Goal: Task Accomplishment & Management: Manage account settings

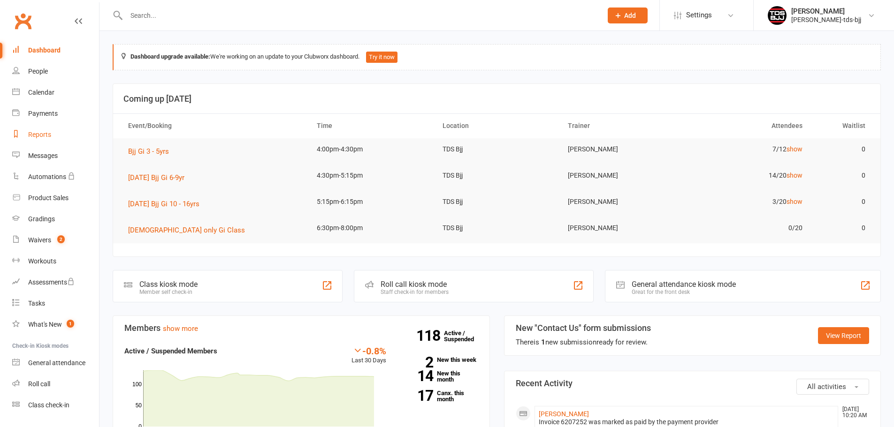
click at [40, 139] on link "Reports" at bounding box center [55, 134] width 87 height 21
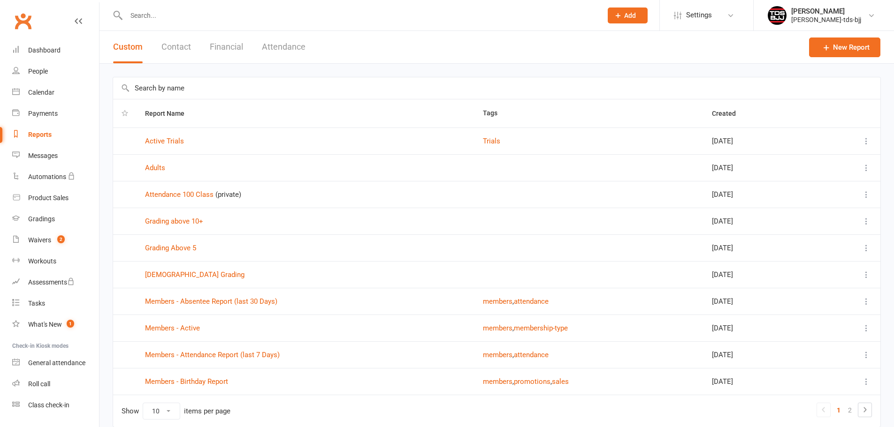
click at [235, 49] on button "Financial" at bounding box center [226, 47] width 33 height 32
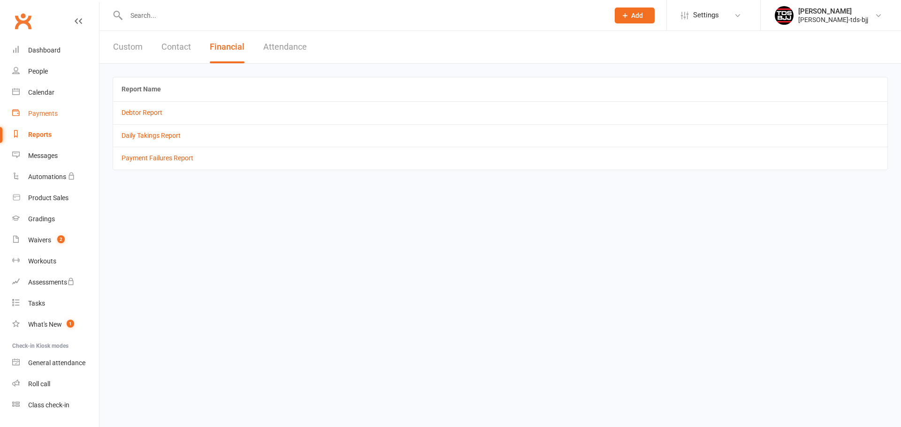
click at [48, 112] on div "Payments" at bounding box center [43, 114] width 30 height 8
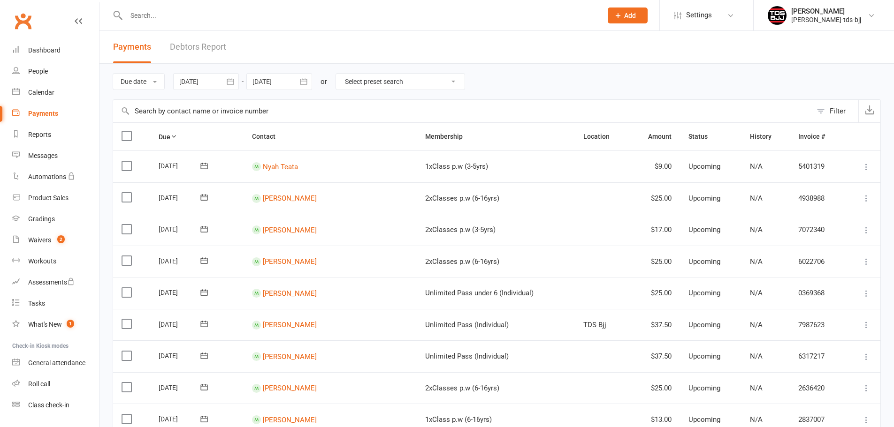
click at [831, 112] on div "Filter" at bounding box center [838, 111] width 16 height 11
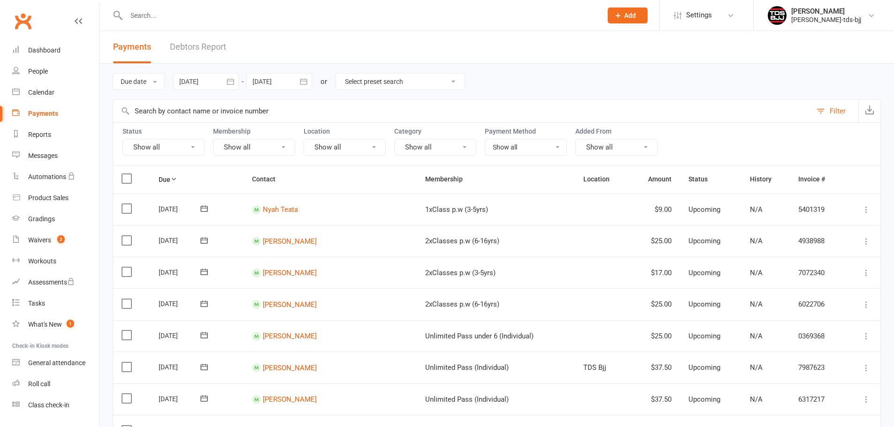
click at [168, 149] on button "Show all" at bounding box center [163, 147] width 82 height 17
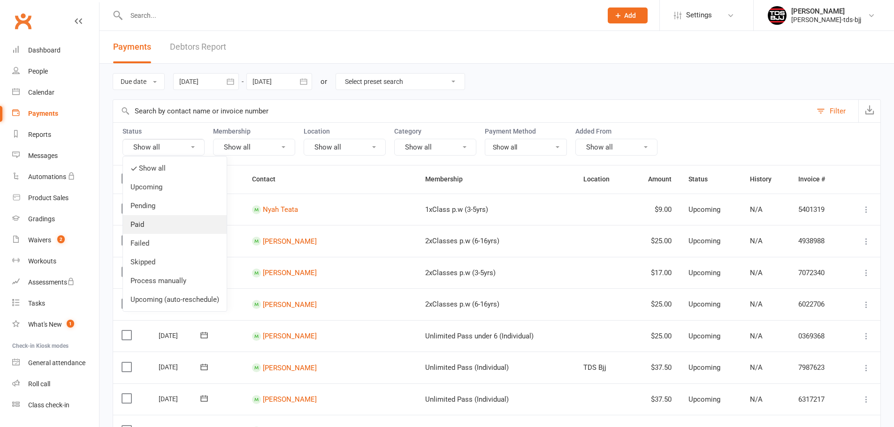
click at [139, 227] on link "Paid" at bounding box center [175, 224] width 104 height 19
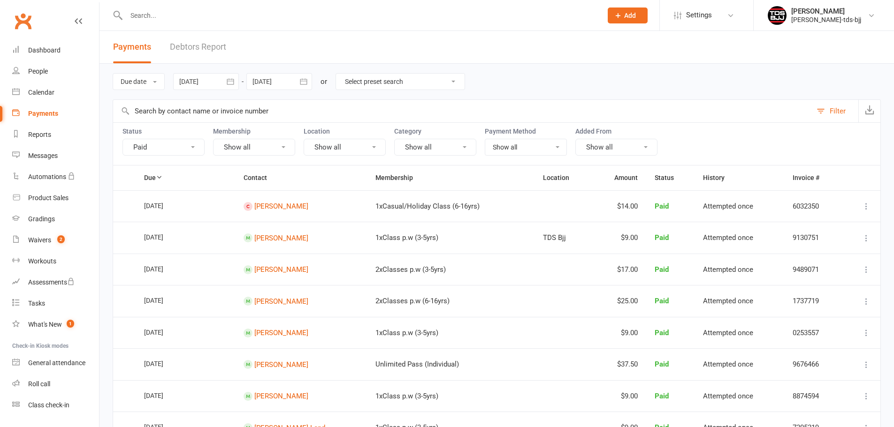
click at [234, 83] on icon "button" at bounding box center [230, 81] width 7 height 6
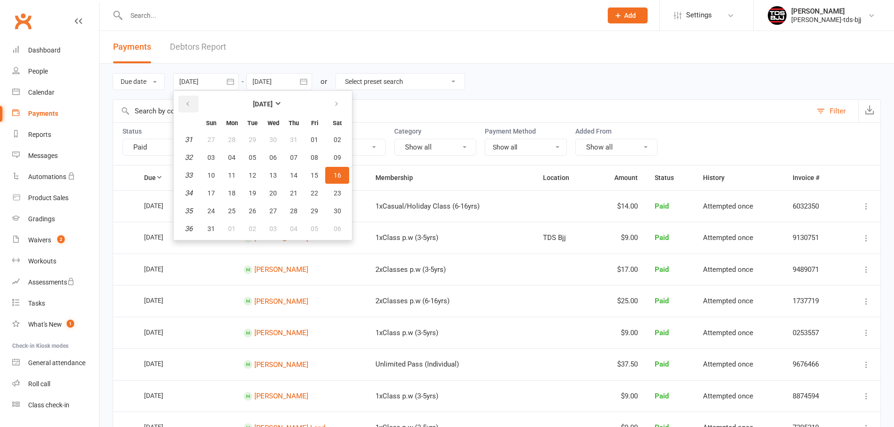
click at [191, 106] on icon "button" at bounding box center [187, 104] width 7 height 8
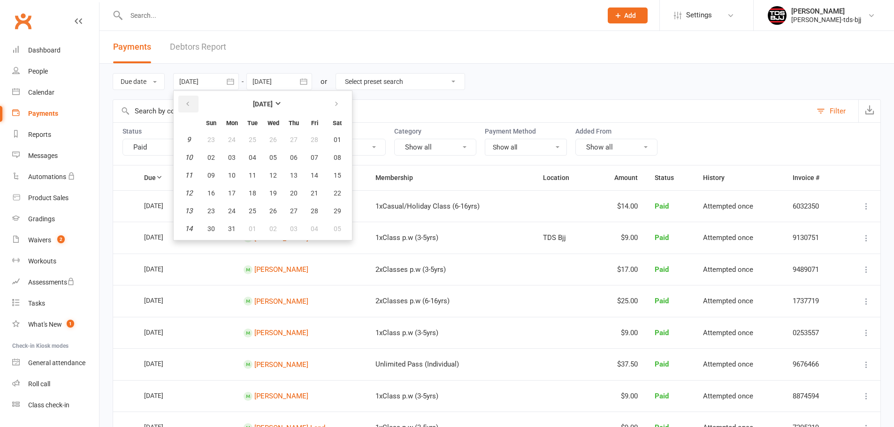
click at [191, 106] on icon "button" at bounding box center [187, 104] width 7 height 8
click at [338, 103] on icon "button" at bounding box center [336, 104] width 7 height 8
click at [272, 137] on span "01" at bounding box center [273, 140] width 8 height 8
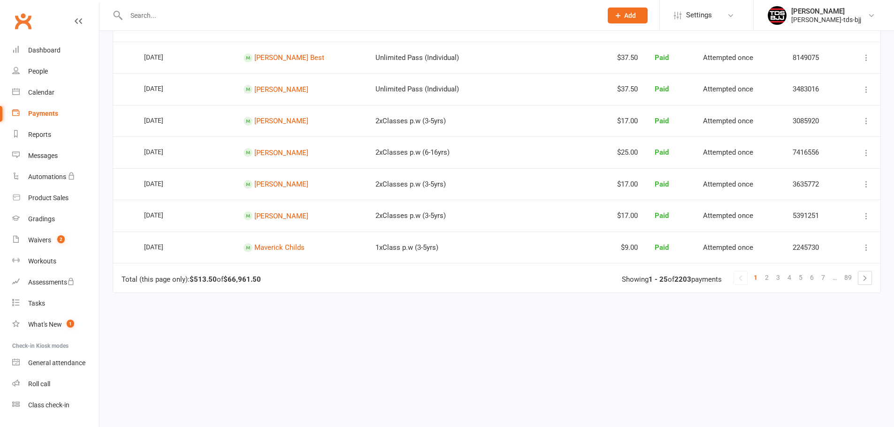
scroll to position [719, 0]
click at [845, 280] on span "89" at bounding box center [848, 277] width 8 height 13
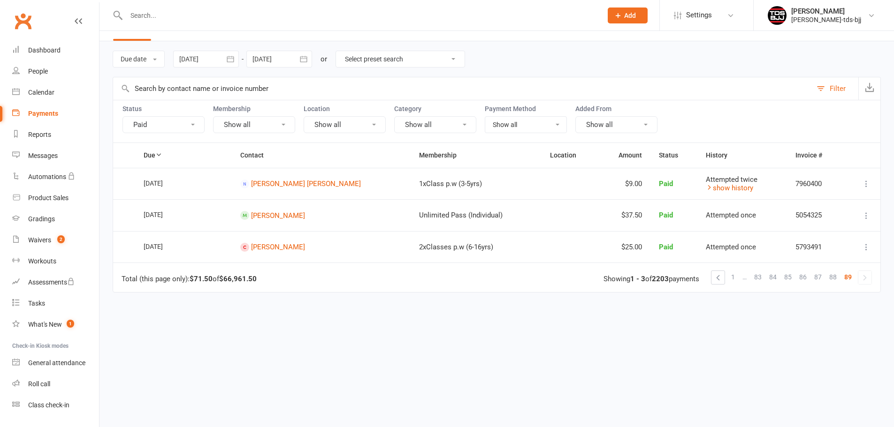
scroll to position [0, 0]
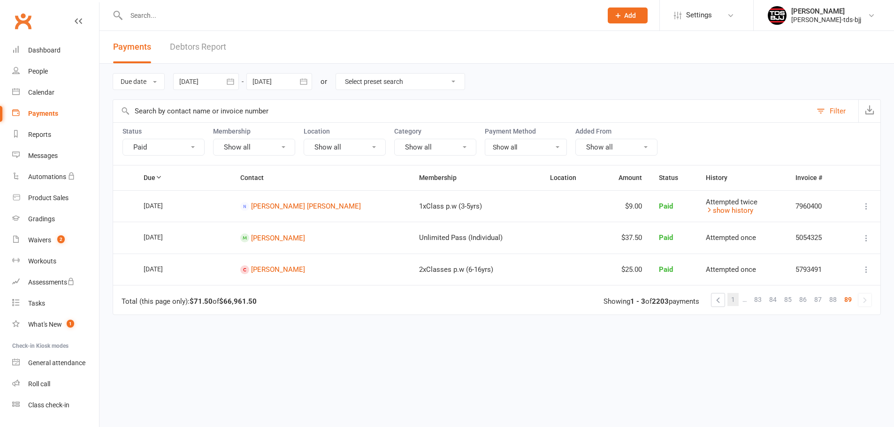
click at [734, 300] on span "1" at bounding box center [733, 299] width 4 height 13
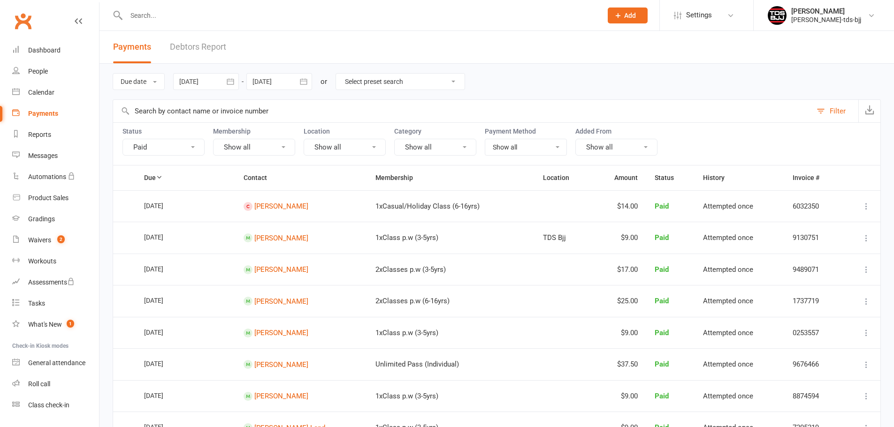
click at [234, 81] on icon "button" at bounding box center [230, 81] width 7 height 6
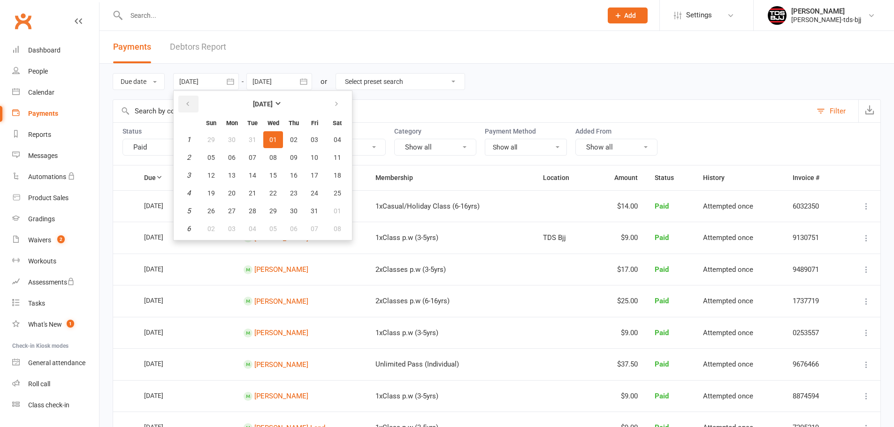
click at [187, 103] on icon "button" at bounding box center [187, 104] width 7 height 8
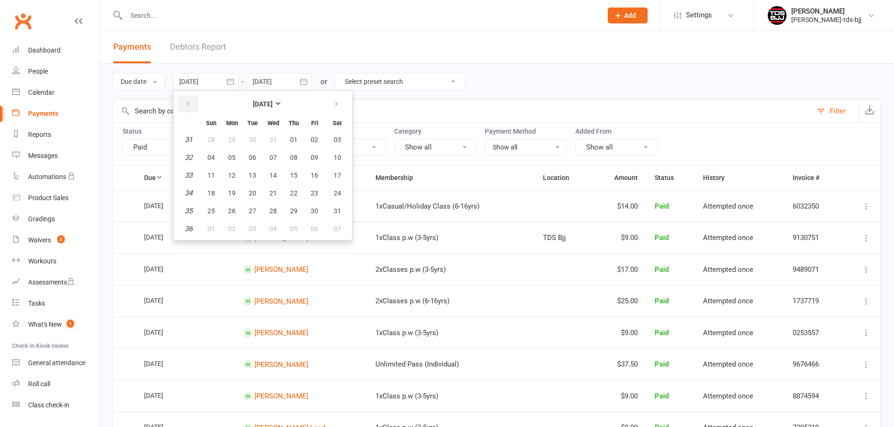
click at [187, 103] on icon "button" at bounding box center [187, 104] width 7 height 8
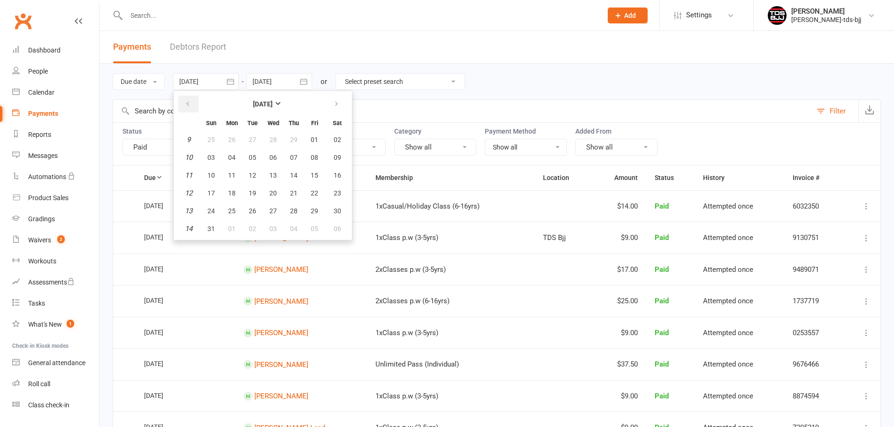
click at [187, 103] on icon "button" at bounding box center [187, 104] width 7 height 8
click at [235, 141] on span "01" at bounding box center [232, 140] width 8 height 8
type input "01 Jan 2024"
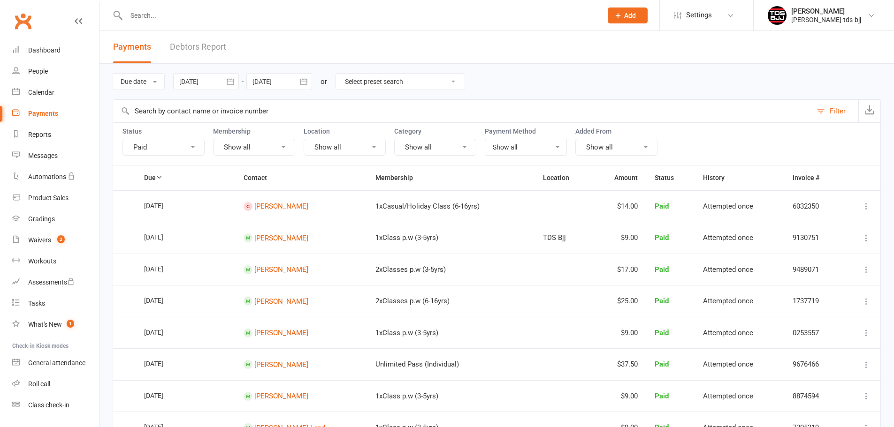
click at [307, 81] on icon "button" at bounding box center [303, 81] width 9 height 9
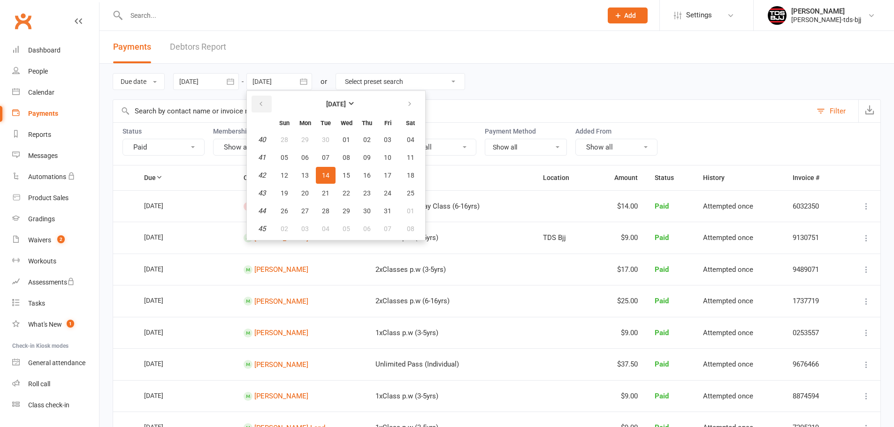
click at [263, 102] on icon "button" at bounding box center [261, 104] width 7 height 8
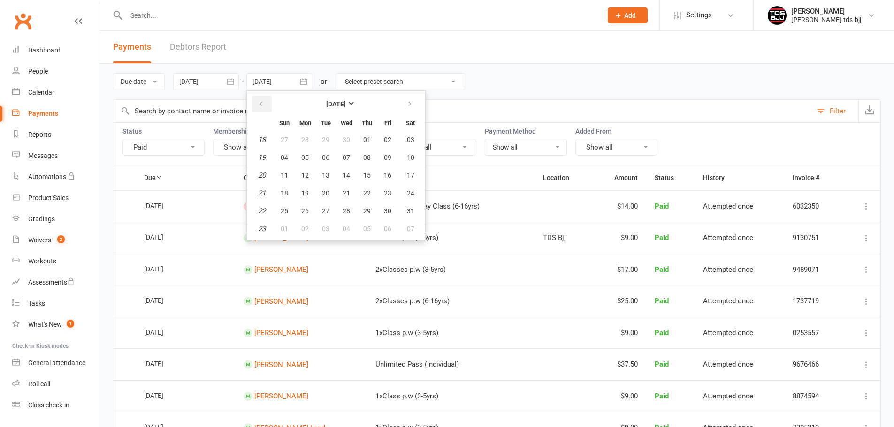
click at [263, 102] on icon "button" at bounding box center [261, 104] width 7 height 8
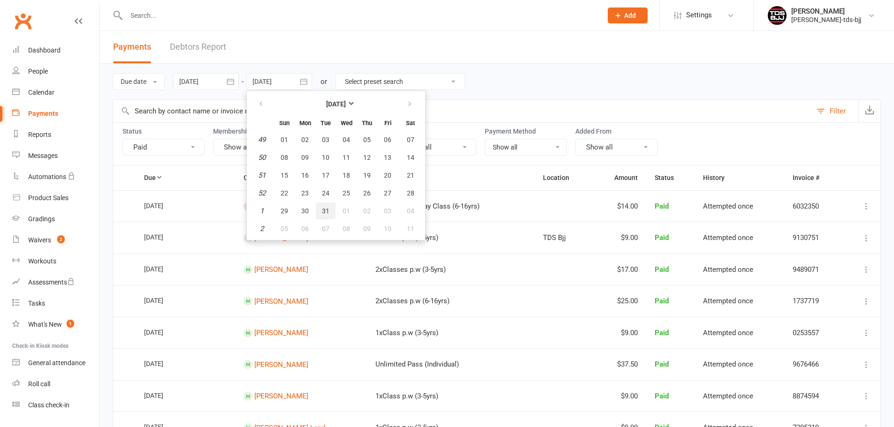
click at [325, 209] on span "31" at bounding box center [326, 211] width 8 height 8
type input "31 Dec 2024"
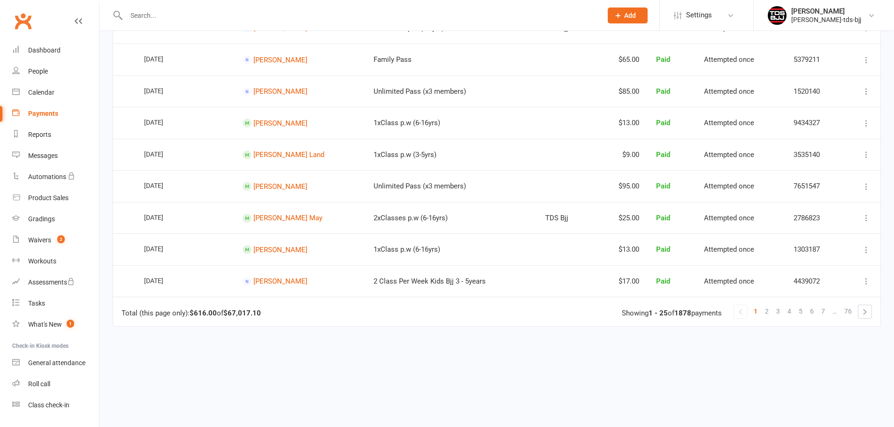
scroll to position [719, 0]
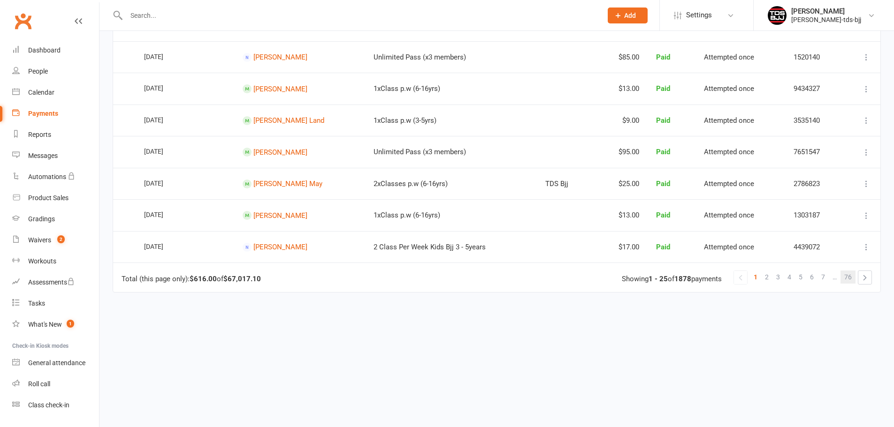
click at [846, 276] on span "76" at bounding box center [848, 277] width 8 height 13
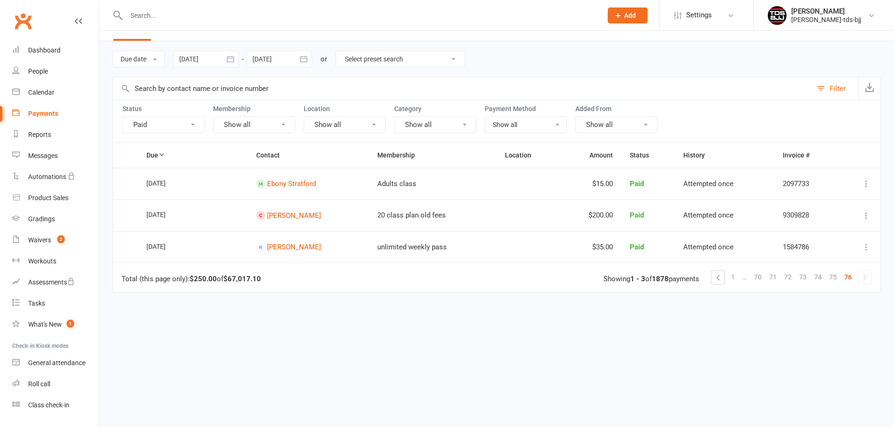
scroll to position [0, 0]
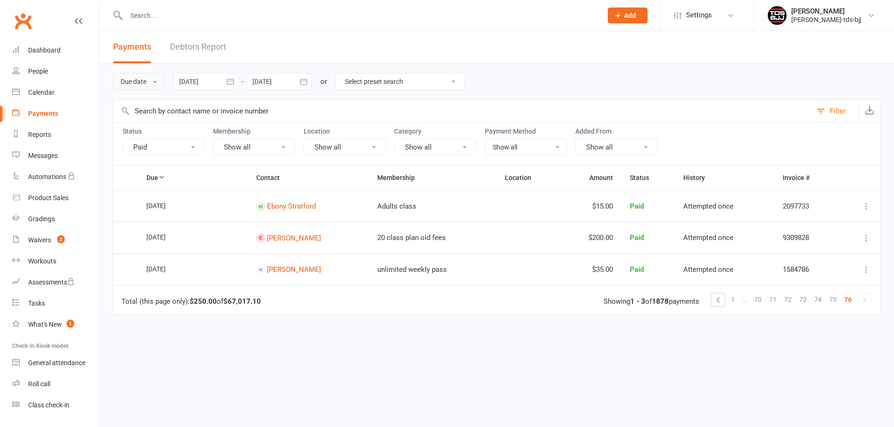
click at [147, 78] on button "Due date" at bounding box center [139, 81] width 52 height 17
click at [138, 120] on link "Date paid" at bounding box center [159, 121] width 93 height 19
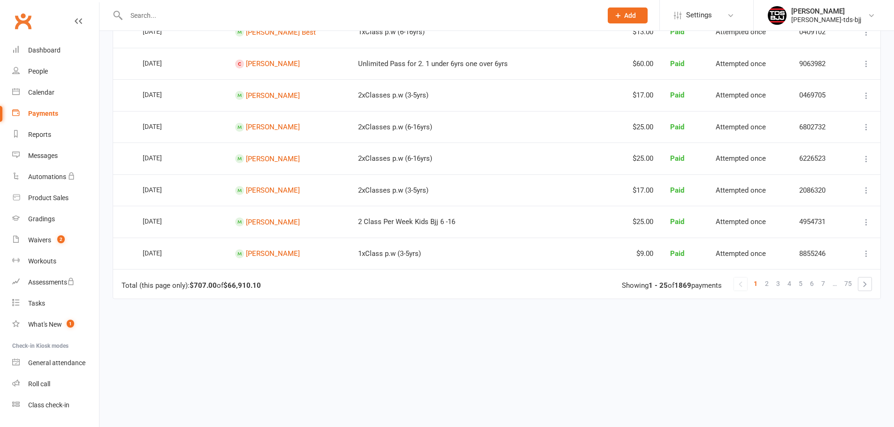
scroll to position [719, 0]
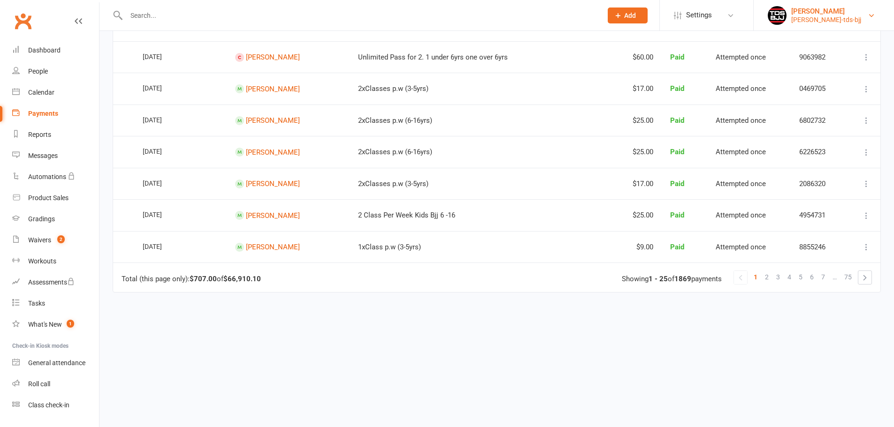
click at [810, 17] on div "gary-porter-tds-bjj" at bounding box center [826, 19] width 70 height 8
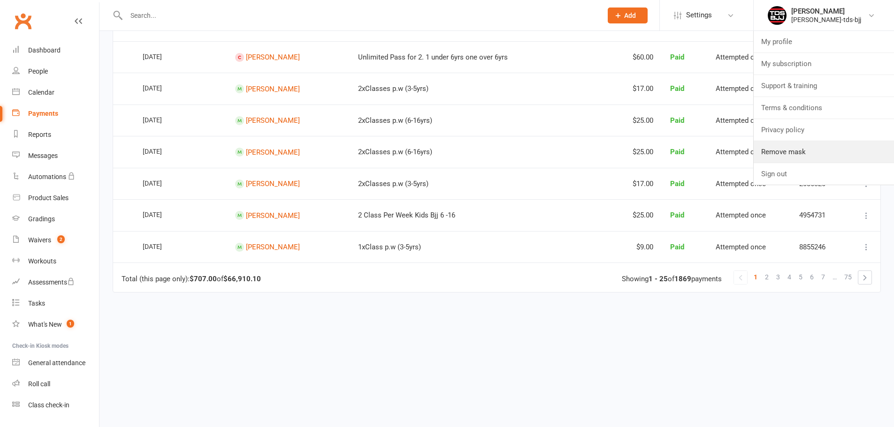
drag, startPoint x: 787, startPoint y: 154, endPoint x: 739, endPoint y: 145, distance: 48.7
click at [787, 154] on link "Remove mask" at bounding box center [823, 152] width 140 height 22
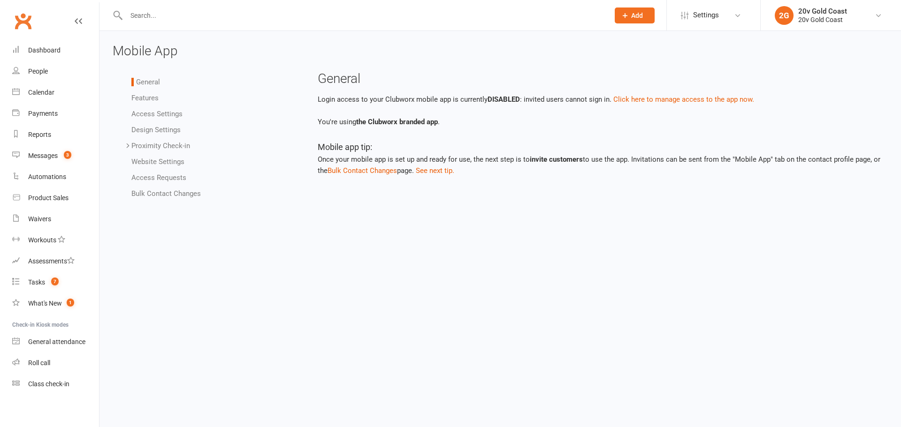
click at [151, 115] on link "Access Settings" at bounding box center [156, 114] width 51 height 8
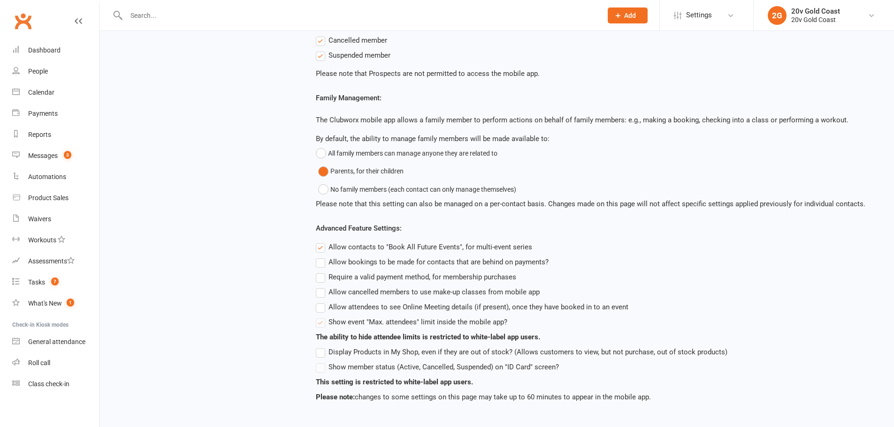
scroll to position [216, 0]
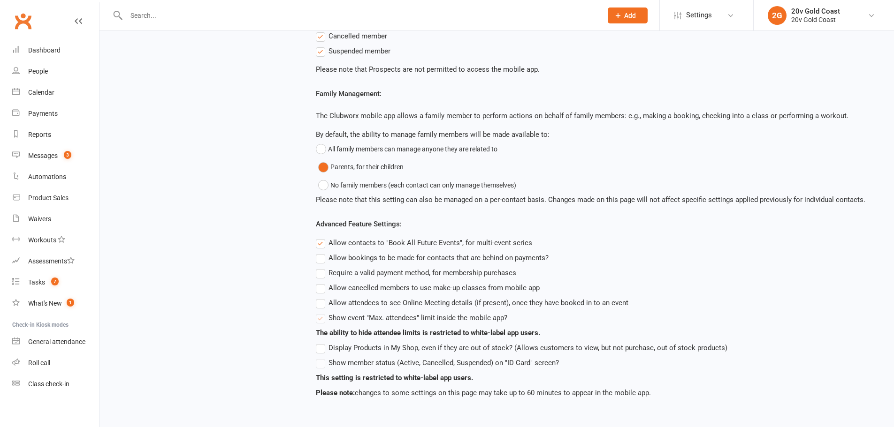
click at [320, 273] on label "Require a valid payment method, for membership purchases" at bounding box center [416, 272] width 200 height 11
click at [320, 267] on input "Require a valid payment method, for membership purchases" at bounding box center [319, 267] width 6 height 0
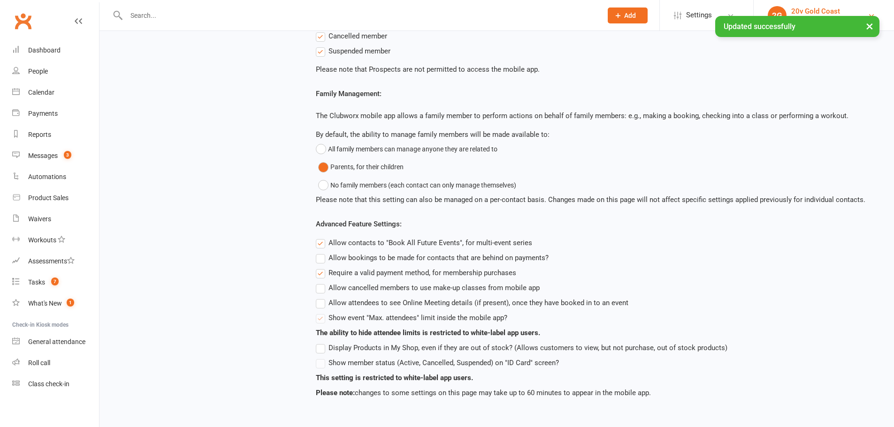
click at [812, 7] on div "20v Gold Coast" at bounding box center [815, 11] width 49 height 8
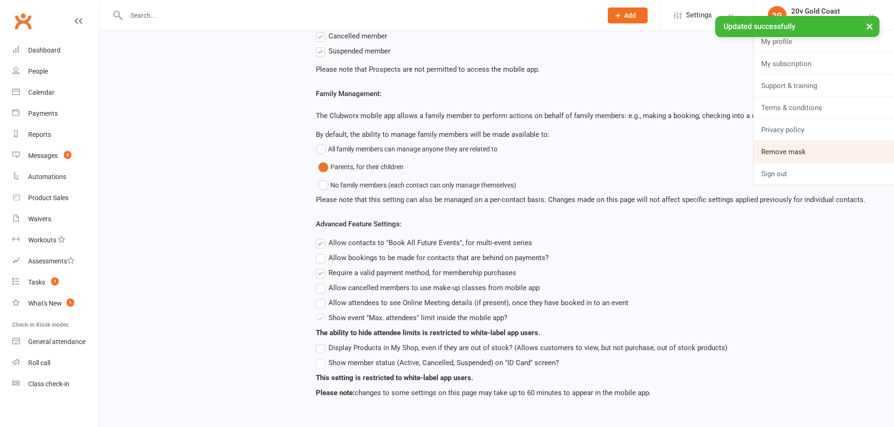
click at [817, 151] on link "Remove mask" at bounding box center [823, 152] width 140 height 22
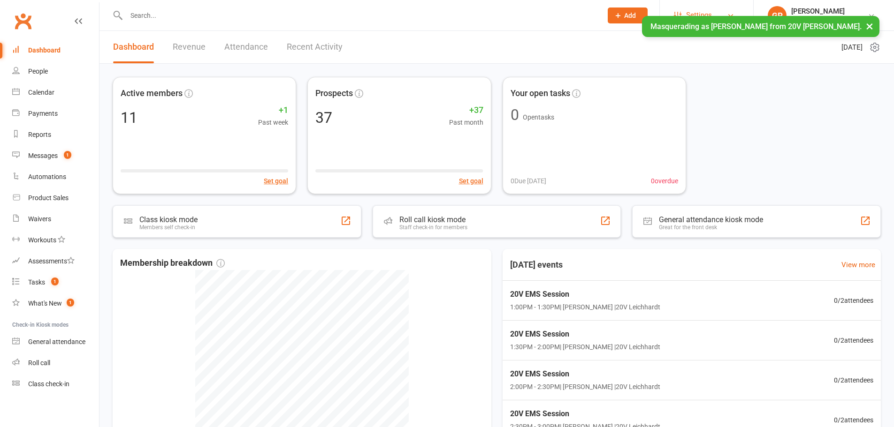
click at [708, 10] on span "Settings" at bounding box center [699, 15] width 26 height 21
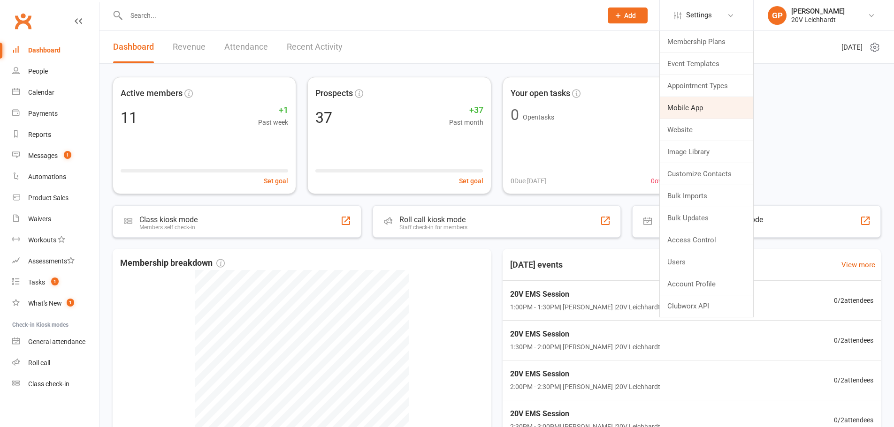
click at [691, 110] on link "Mobile App" at bounding box center [706, 108] width 93 height 22
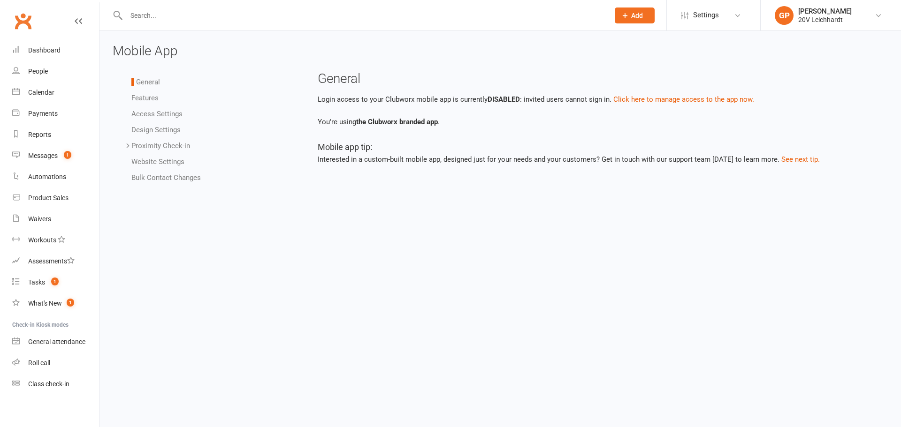
click at [152, 112] on link "Access Settings" at bounding box center [156, 114] width 51 height 8
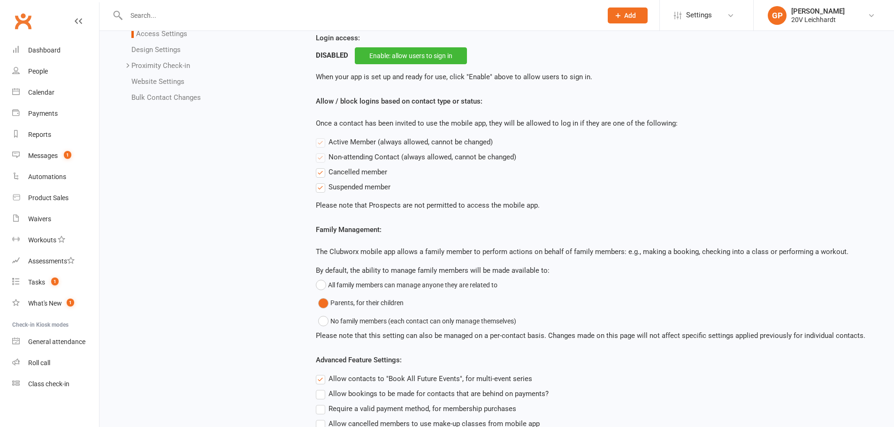
scroll to position [216, 0]
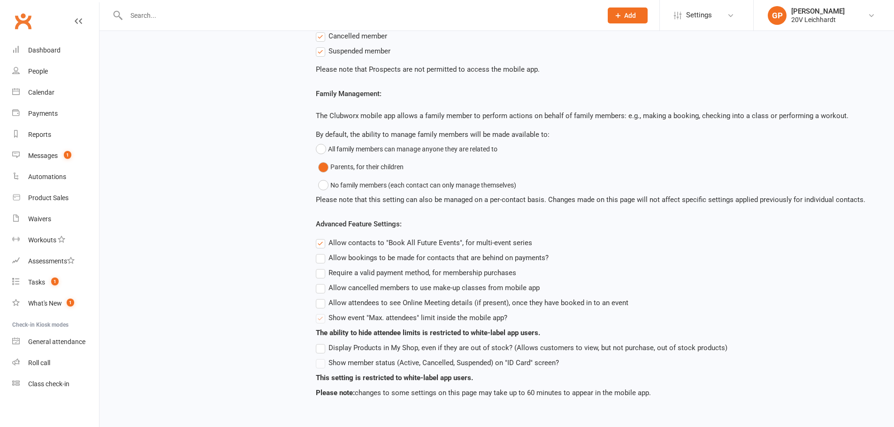
click at [324, 273] on label "Require a valid payment method, for membership purchases" at bounding box center [416, 272] width 200 height 11
click at [322, 267] on input "Require a valid payment method, for membership purchases" at bounding box center [319, 267] width 6 height 0
click at [806, 20] on div "20V Leichhardt" at bounding box center [817, 19] width 53 height 8
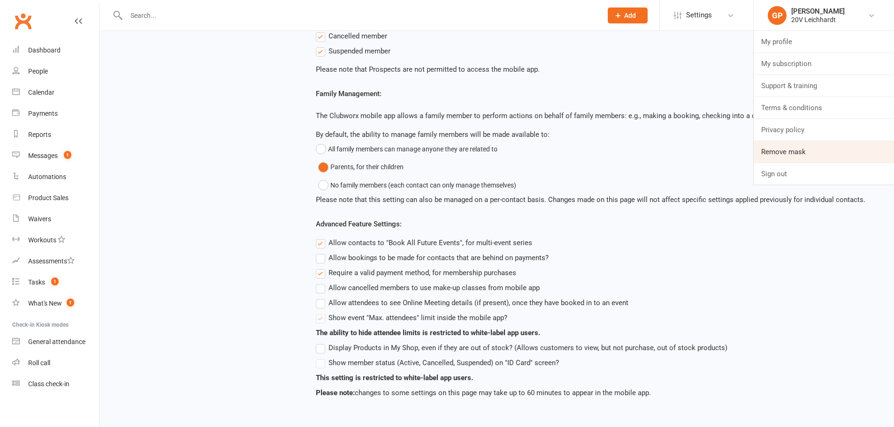
click at [802, 146] on link "Remove mask" at bounding box center [823, 152] width 140 height 22
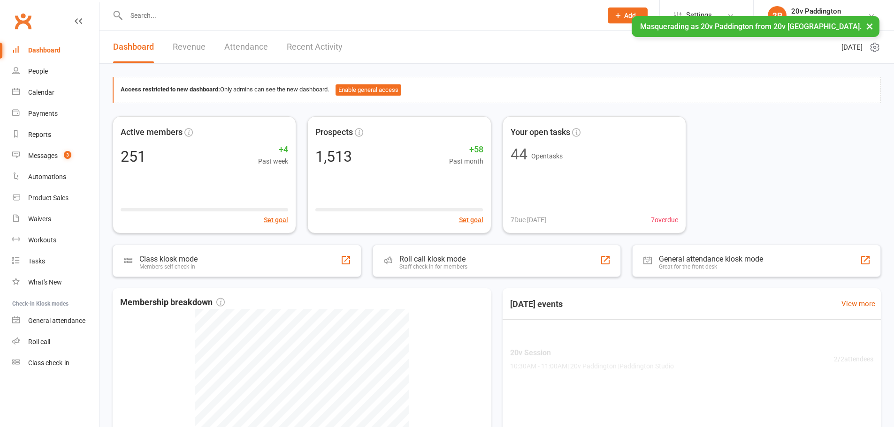
click at [696, 15] on span "Settings" at bounding box center [699, 15] width 26 height 21
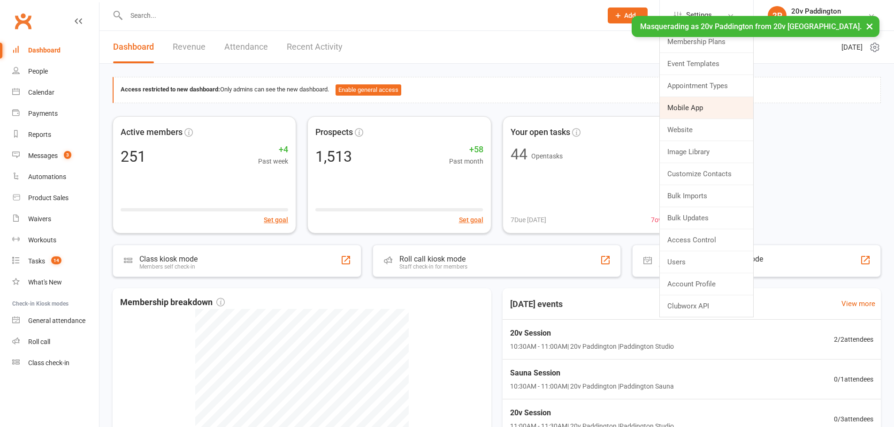
click at [692, 110] on link "Mobile App" at bounding box center [706, 108] width 93 height 22
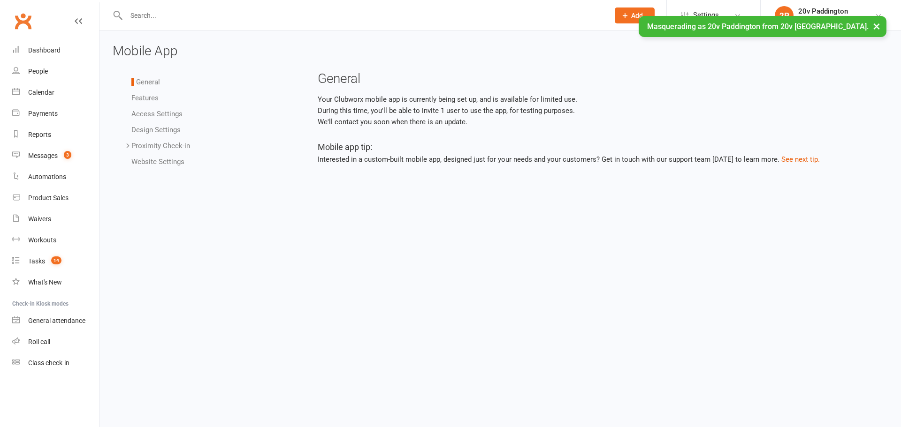
click at [159, 114] on link "Access Settings" at bounding box center [156, 114] width 51 height 8
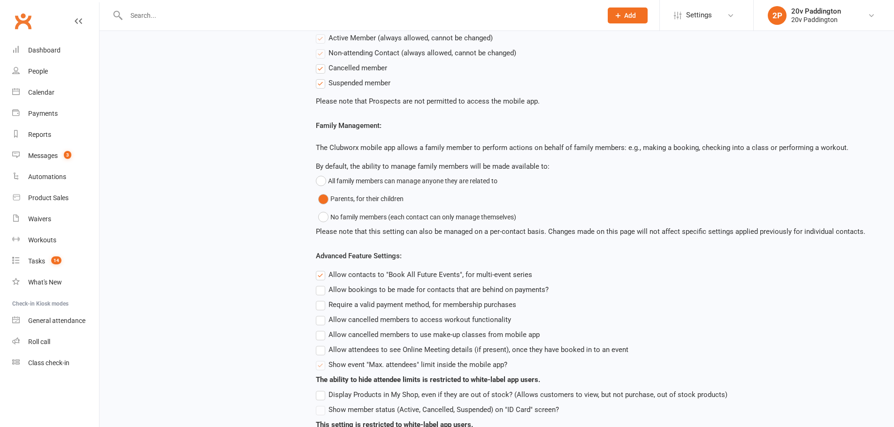
click at [321, 318] on div "Advanced Feature Settings: Allow contacts to "Book All Future Events", for mult…" at bounding box center [594, 348] width 557 height 195
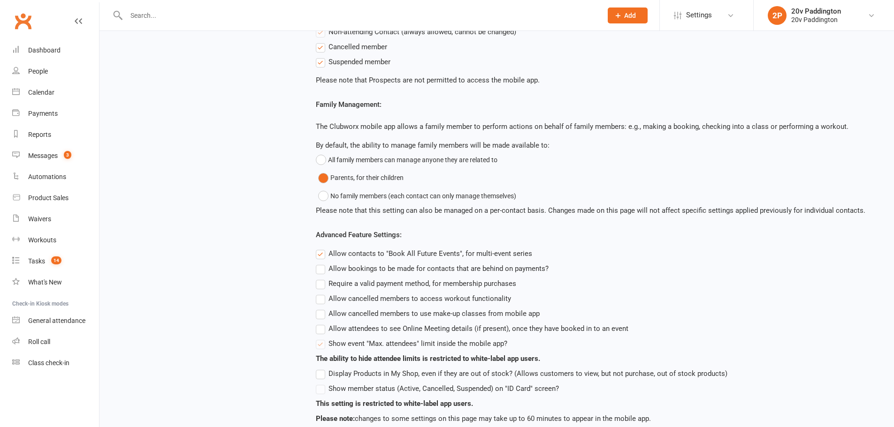
scroll to position [219, 0]
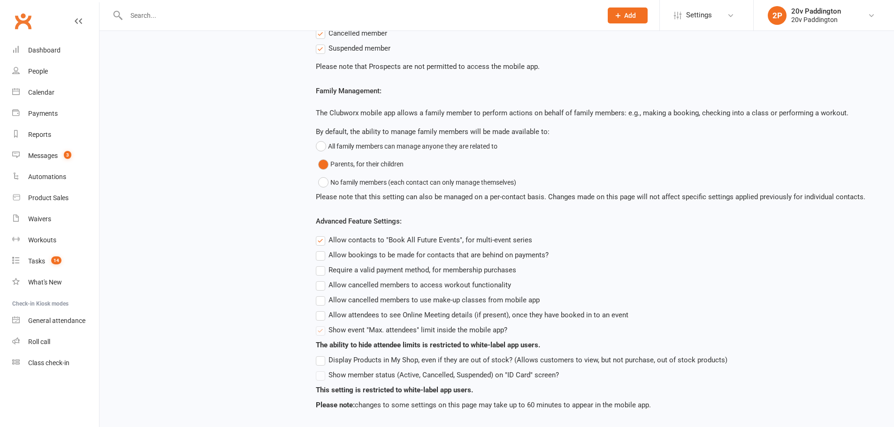
drag, startPoint x: 320, startPoint y: 299, endPoint x: 313, endPoint y: 284, distance: 16.0
click at [320, 299] on label "Allow cancelled members to use make-up classes from mobile app" at bounding box center [428, 300] width 224 height 11
click at [320, 295] on input "Allow cancelled members to use make-up classes from mobile app" at bounding box center [319, 295] width 6 height 0
click at [320, 300] on label "Allow cancelled members to use make-up classes from mobile app" at bounding box center [428, 300] width 224 height 11
click at [320, 295] on input "Allow cancelled members to use make-up classes from mobile app" at bounding box center [319, 295] width 6 height 0
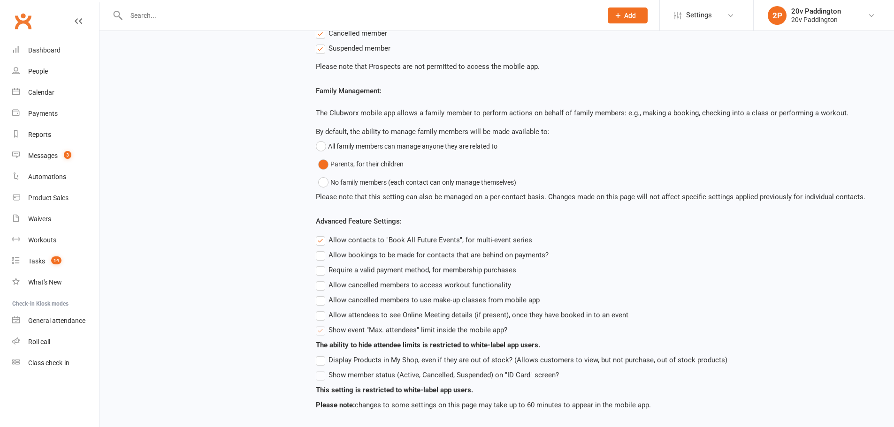
click at [318, 272] on label "Require a valid payment method, for membership purchases" at bounding box center [416, 270] width 200 height 11
click at [318, 265] on input "Require a valid payment method, for membership purchases" at bounding box center [319, 265] width 6 height 0
click at [795, 14] on div "20v Paddington" at bounding box center [816, 11] width 50 height 8
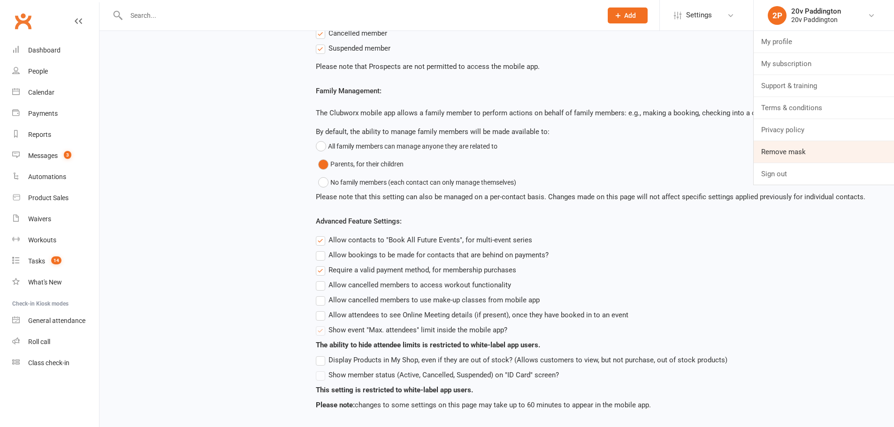
click at [793, 148] on link "Remove mask" at bounding box center [823, 152] width 140 height 22
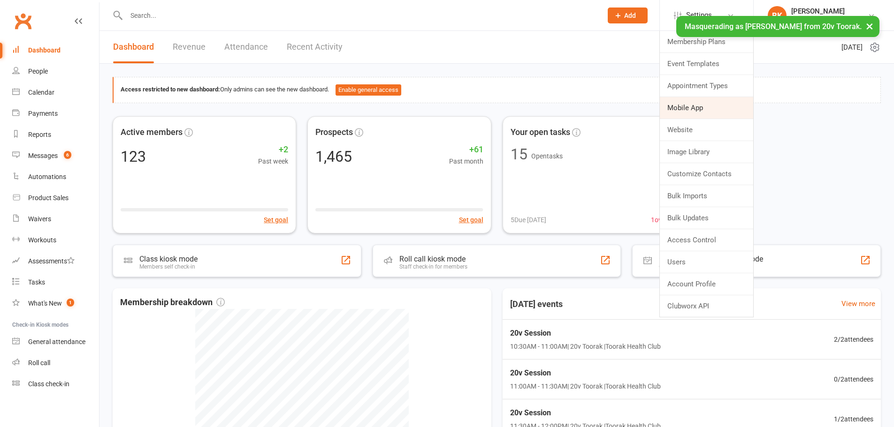
click at [694, 106] on link "Mobile App" at bounding box center [706, 108] width 93 height 22
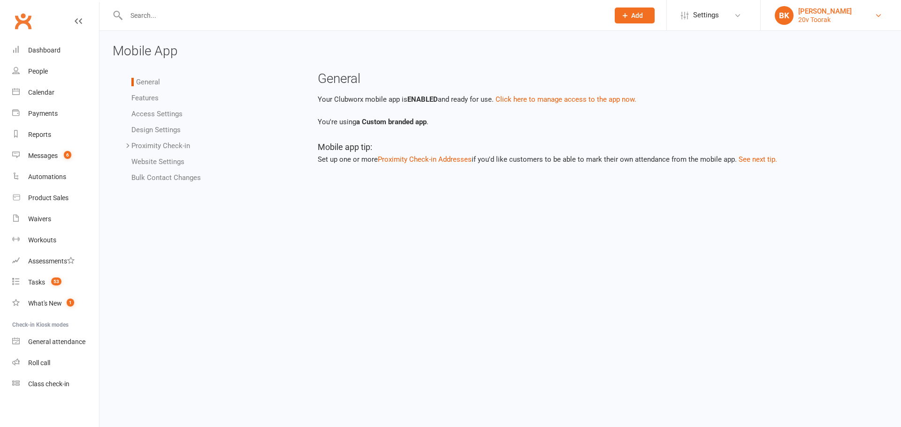
click at [814, 9] on div "Byron Kruger" at bounding box center [824, 11] width 53 height 8
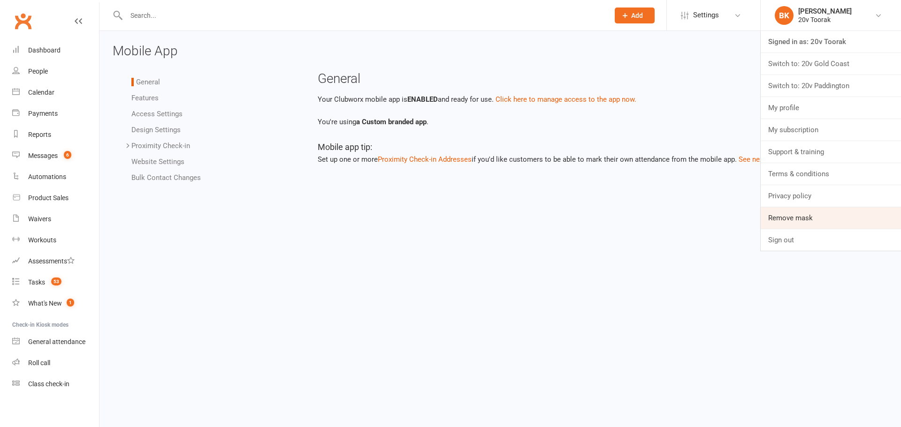
click at [801, 222] on link "Remove mask" at bounding box center [831, 218] width 140 height 22
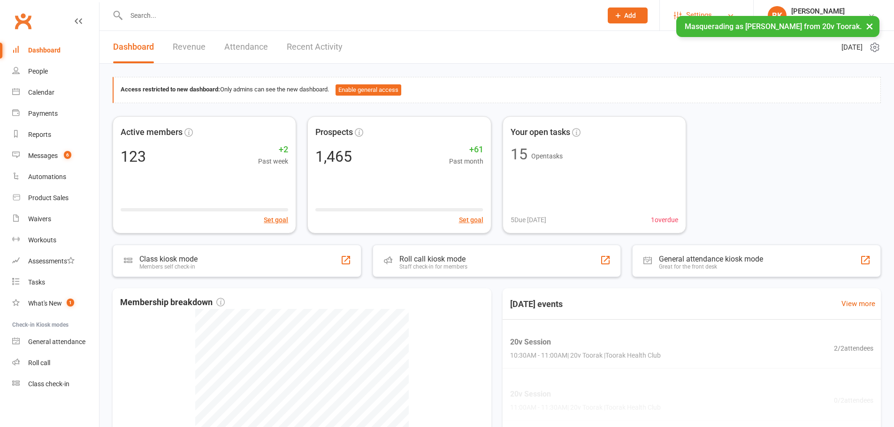
click at [689, 16] on span "Settings" at bounding box center [699, 15] width 26 height 21
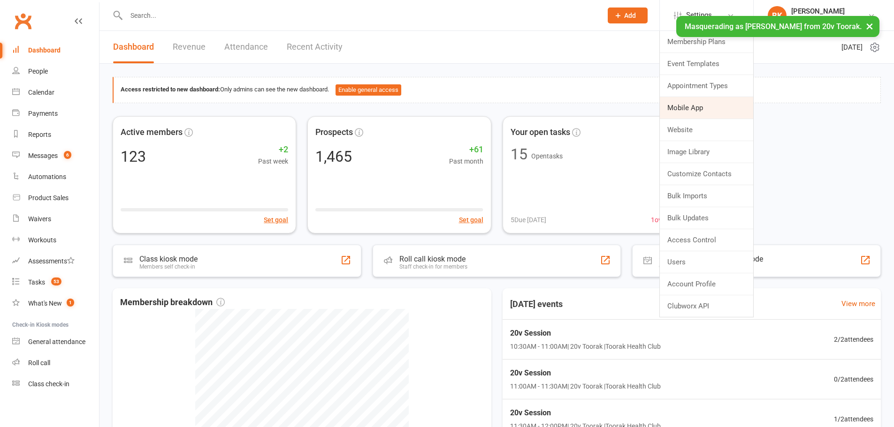
click at [705, 113] on link "Mobile App" at bounding box center [706, 108] width 93 height 22
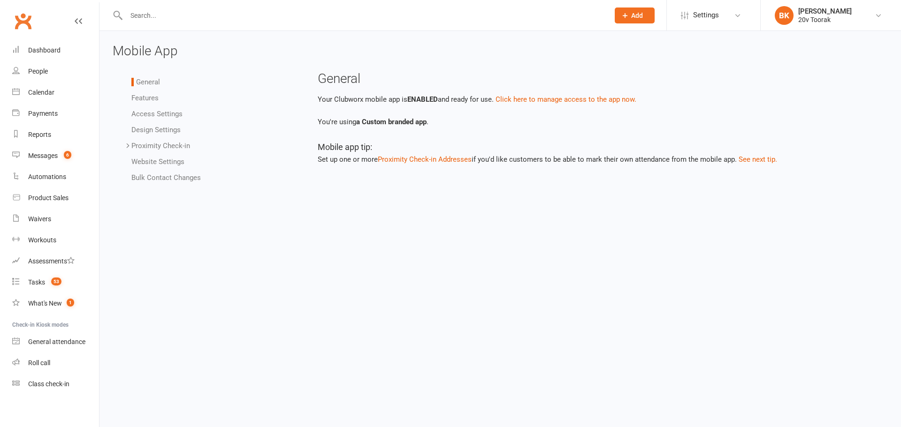
click at [170, 130] on link "Design Settings" at bounding box center [155, 130] width 49 height 8
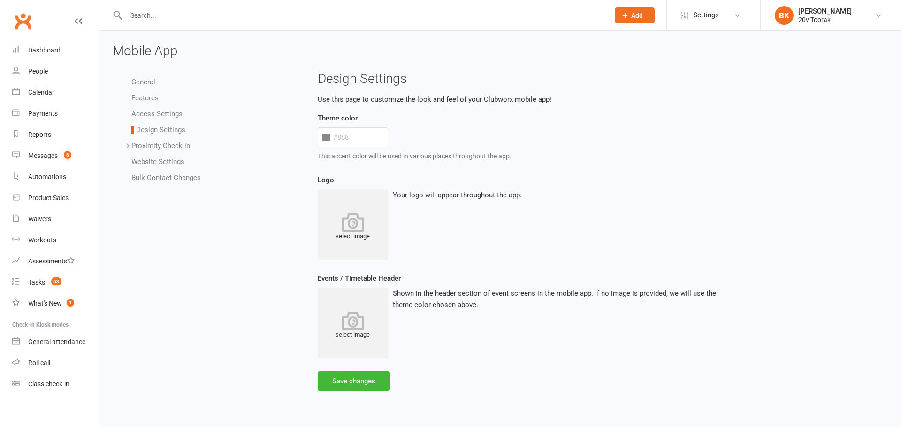
type input "#5CACDF"
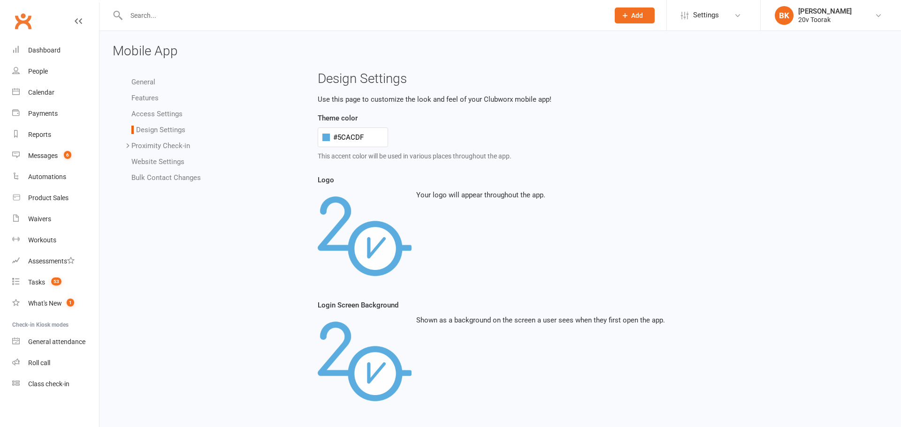
click at [160, 110] on link "Access Settings" at bounding box center [156, 114] width 51 height 8
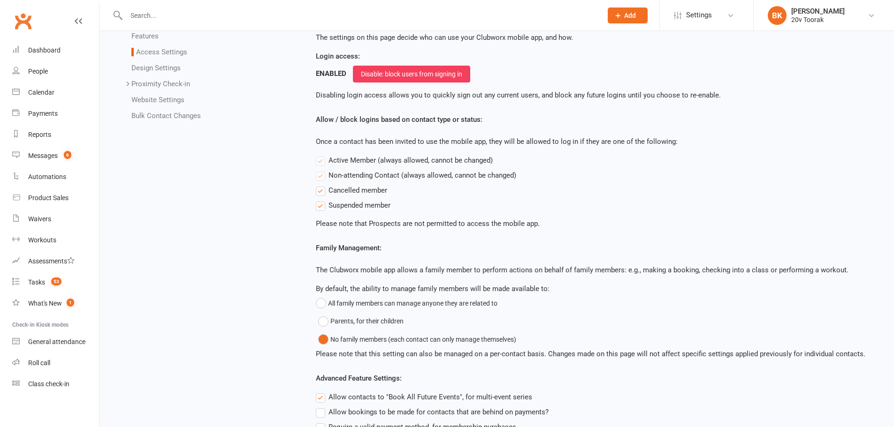
scroll to position [201, 0]
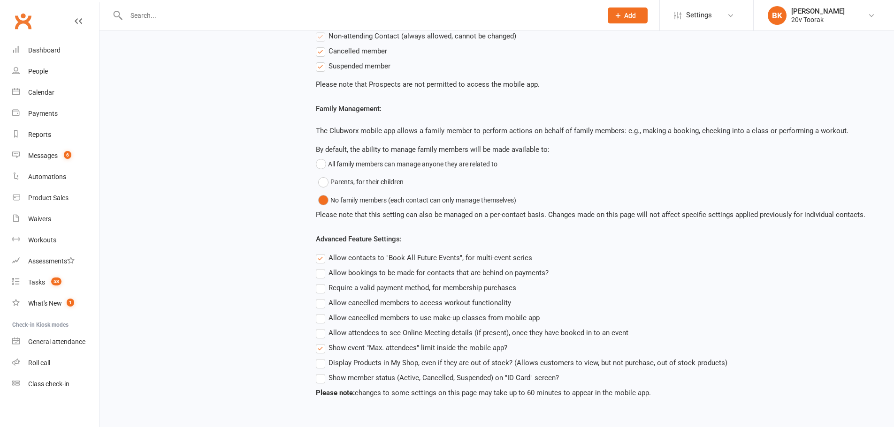
click at [319, 289] on label "Require a valid payment method, for membership purchases" at bounding box center [416, 287] width 200 height 11
click at [319, 282] on input "Require a valid payment method, for membership purchases" at bounding box center [319, 282] width 6 height 0
click at [807, 14] on div "Byron Kruger" at bounding box center [817, 11] width 53 height 8
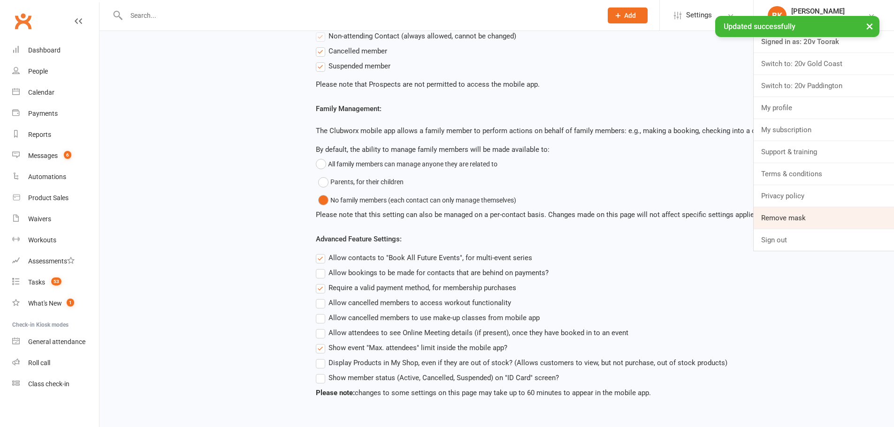
click at [796, 217] on link "Remove mask" at bounding box center [823, 218] width 140 height 22
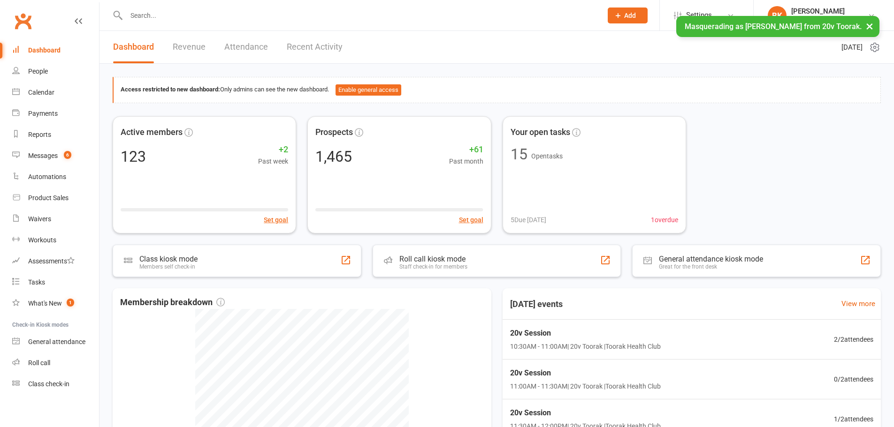
click at [822, 5] on li "BK Byron Kruger 20v Toorak Signed in as: 20v Toorak Switch to: 20v Gold Coast S…" at bounding box center [823, 15] width 141 height 30
click at [813, 7] on div "[PERSON_NAME]" at bounding box center [817, 11] width 53 height 8
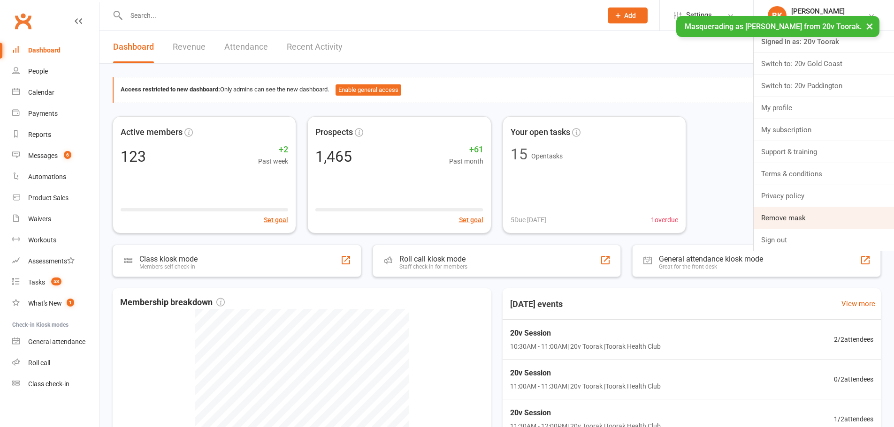
click at [793, 215] on link "Remove mask" at bounding box center [823, 218] width 140 height 22
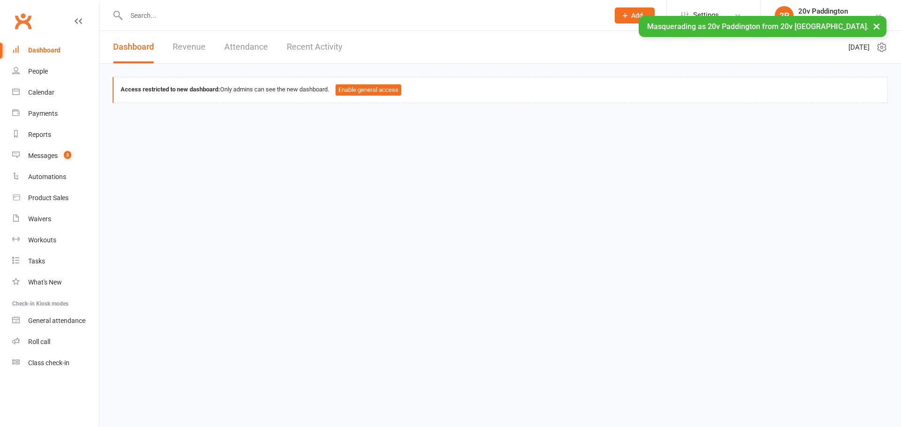
click at [701, 19] on div "Masquerading as 20v Paddington from 20v [GEOGRAPHIC_DATA]. ×" at bounding box center [763, 26] width 248 height 21
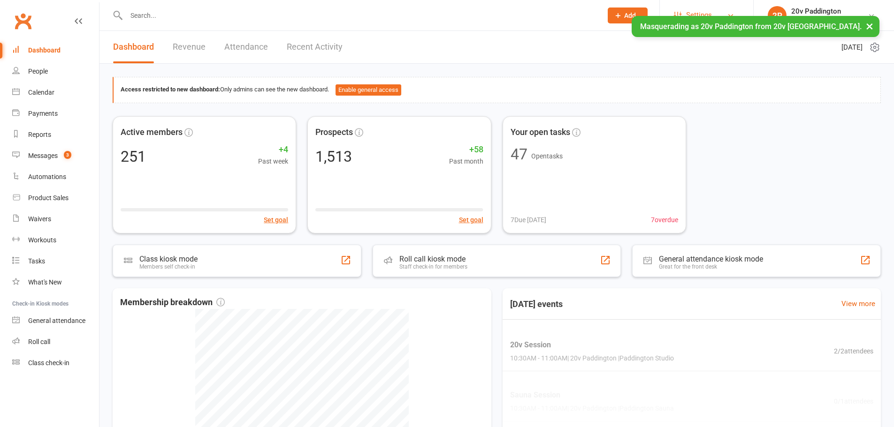
click at [704, 12] on span "Settings" at bounding box center [699, 15] width 26 height 21
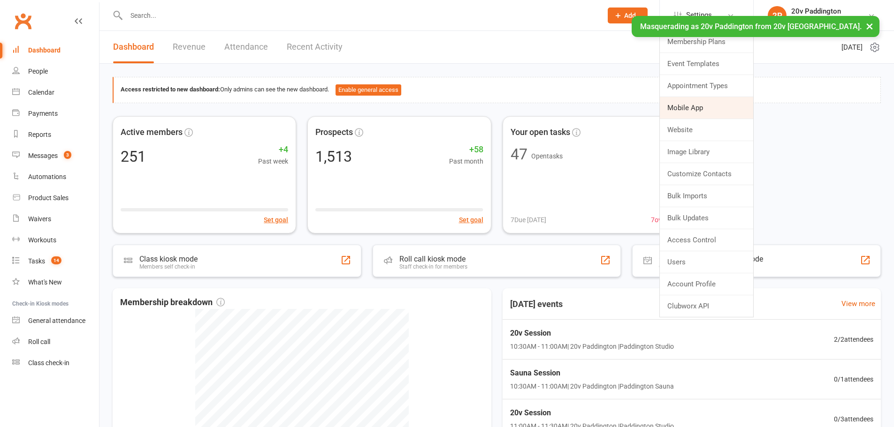
click at [711, 109] on link "Mobile App" at bounding box center [706, 108] width 93 height 22
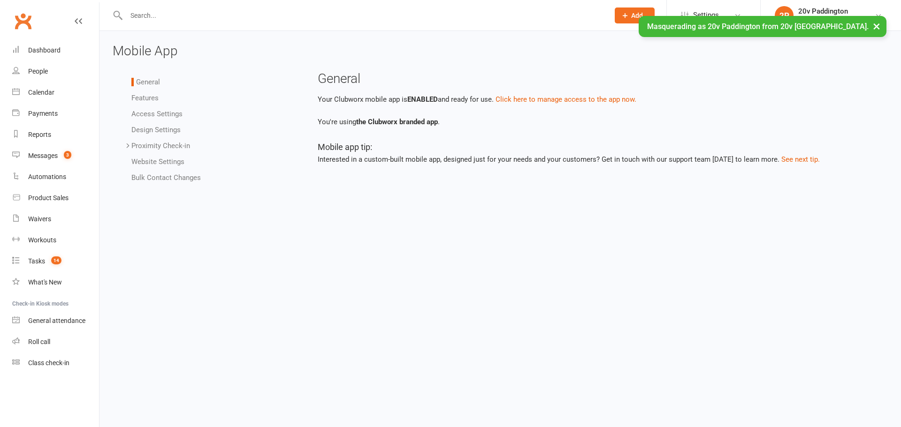
click at [154, 128] on link "Design Settings" at bounding box center [155, 130] width 49 height 8
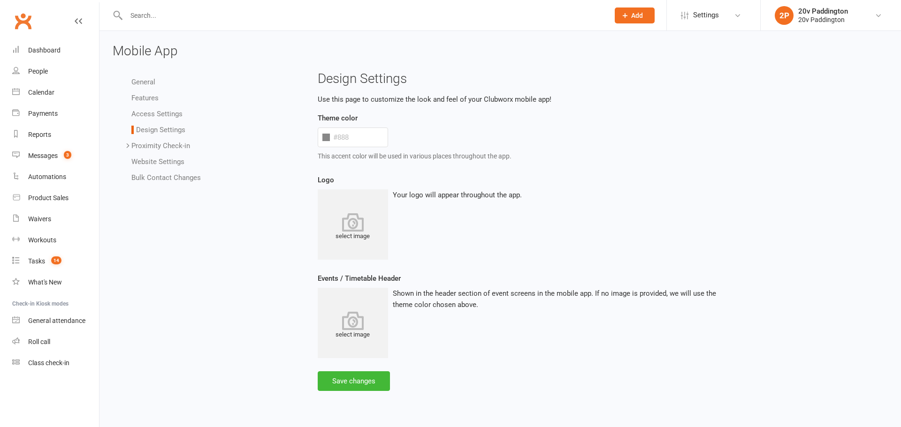
click at [171, 111] on link "Access Settings" at bounding box center [156, 114] width 51 height 8
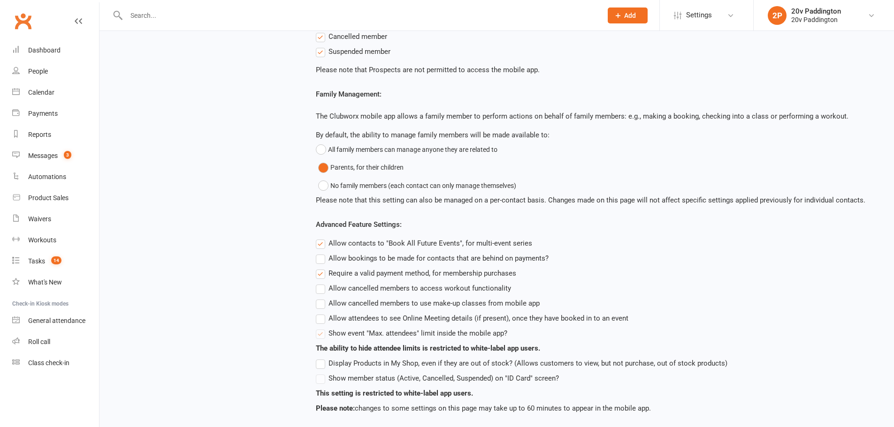
scroll to position [231, 0]
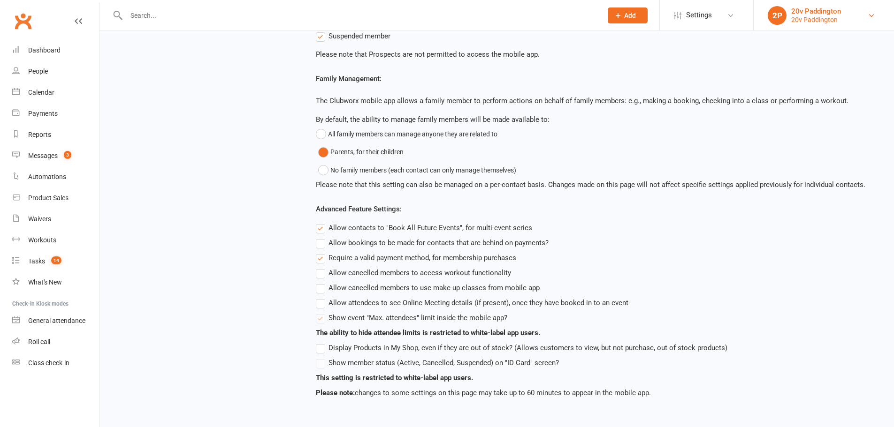
click at [817, 14] on div "20v Paddington" at bounding box center [816, 11] width 50 height 8
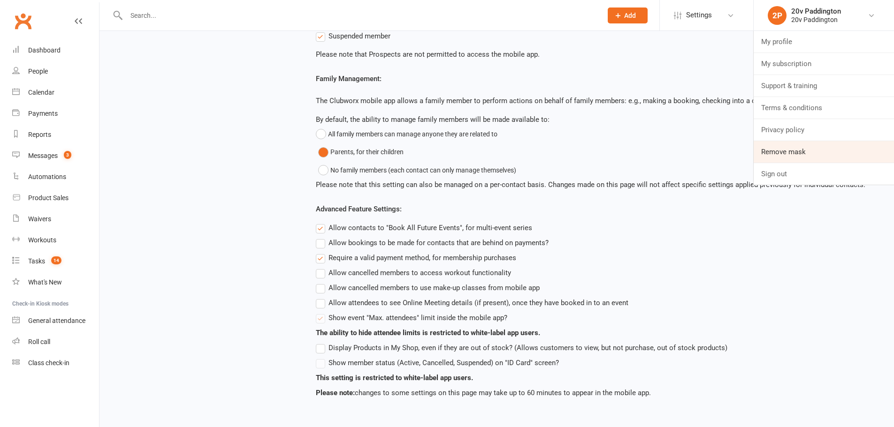
click at [804, 153] on link "Remove mask" at bounding box center [823, 152] width 140 height 22
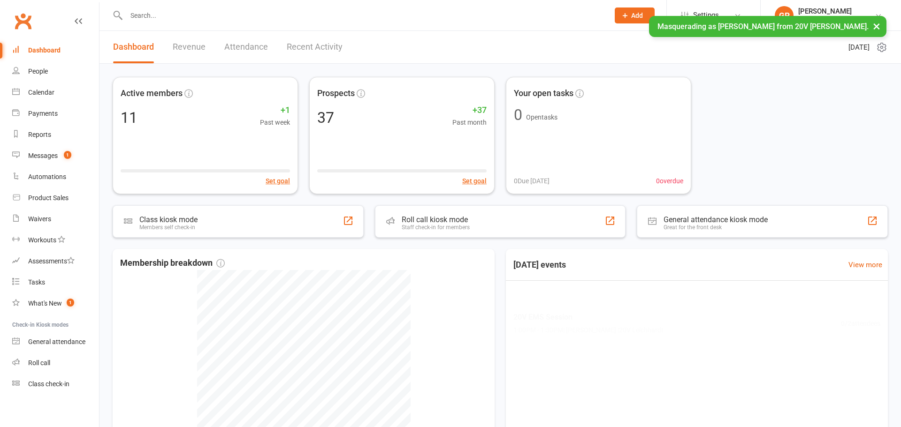
click at [698, 14] on span "Settings" at bounding box center [706, 15] width 26 height 21
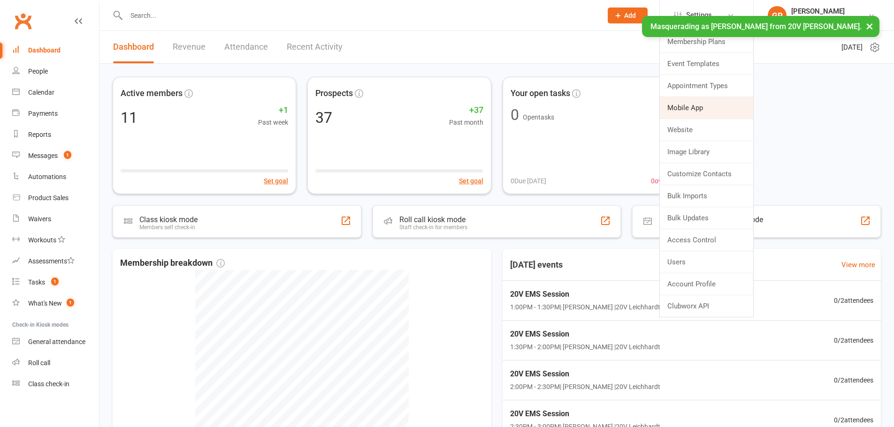
click at [698, 104] on link "Mobile App" at bounding box center [706, 108] width 93 height 22
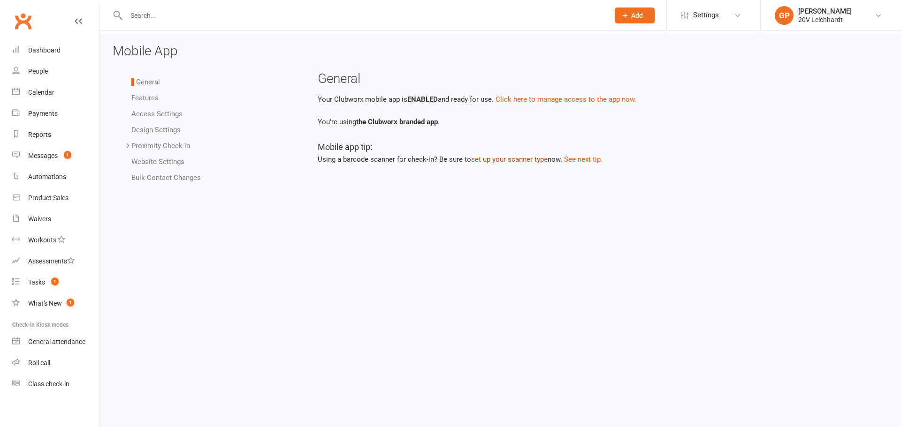
click at [531, 160] on button "set up your scanner type" at bounding box center [509, 159] width 76 height 11
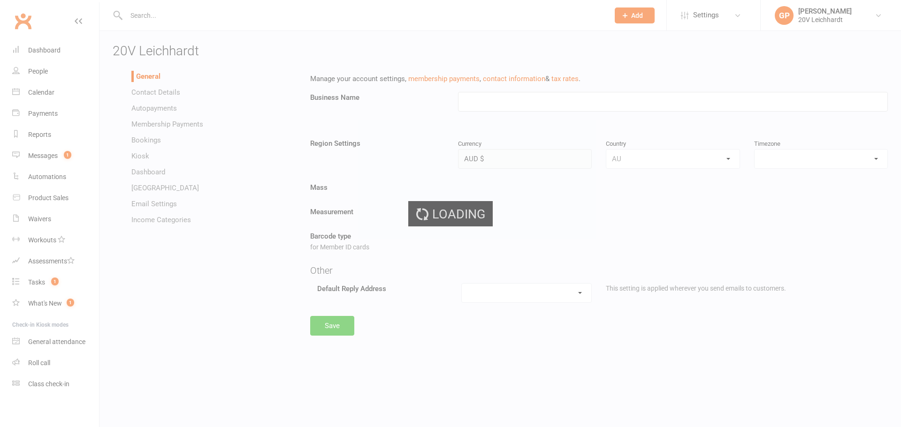
type input "20V Leichhardt"
select select "[GEOGRAPHIC_DATA]/[GEOGRAPHIC_DATA]"
select select "[EMAIL_ADDRESS][DOMAIN_NAME]"
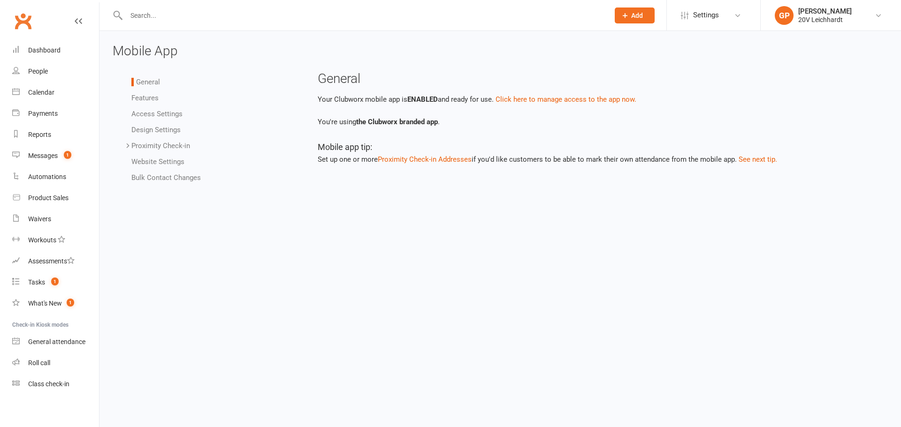
click at [160, 118] on li "Access Settings" at bounding box center [213, 113] width 165 height 11
click at [167, 112] on link "Access Settings" at bounding box center [156, 114] width 51 height 8
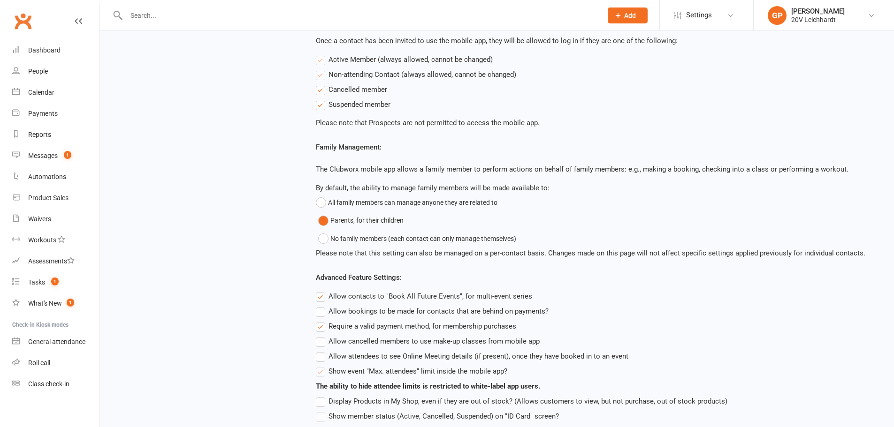
scroll to position [216, 0]
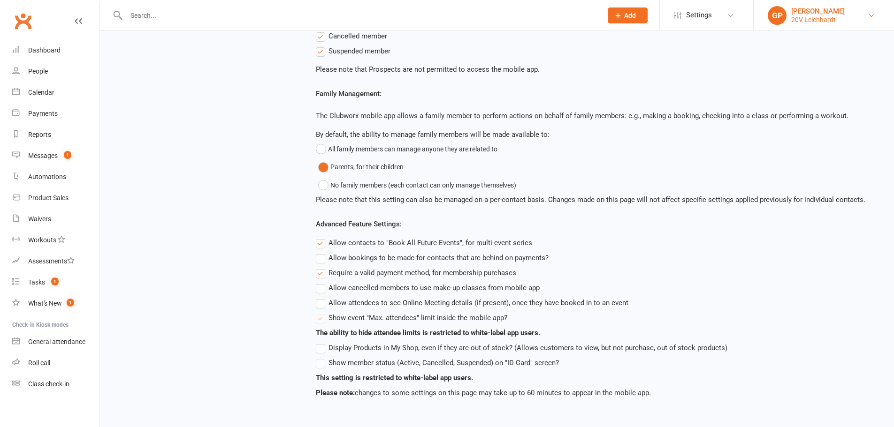
click at [803, 18] on div "20V Leichhardt" at bounding box center [817, 19] width 53 height 8
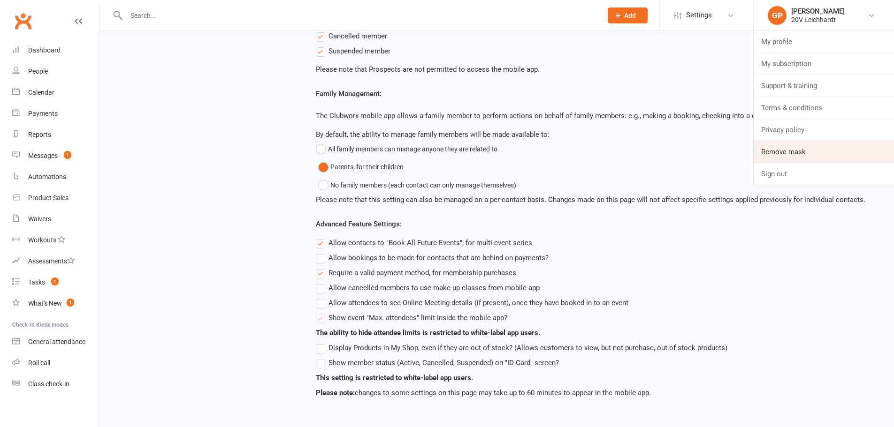
click at [793, 147] on link "Remove mask" at bounding box center [823, 152] width 140 height 22
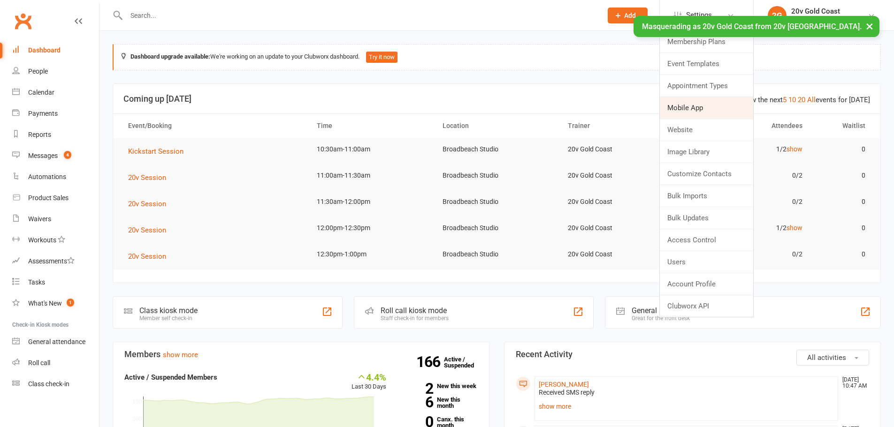
click at [685, 112] on link "Mobile App" at bounding box center [706, 108] width 93 height 22
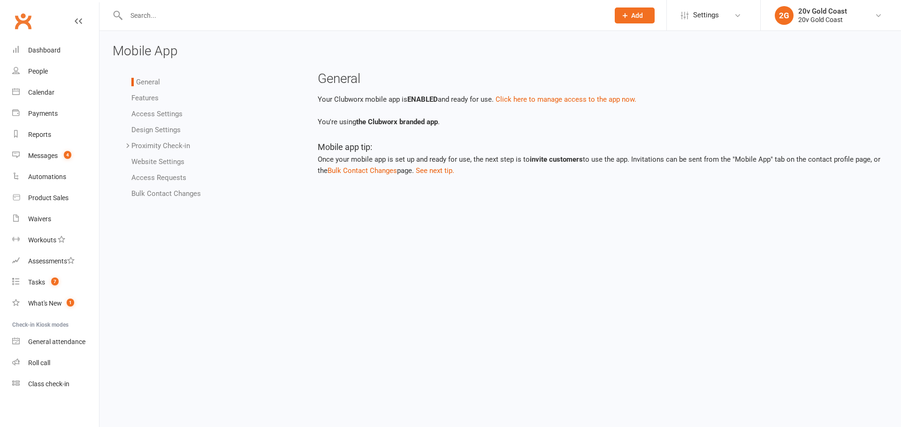
click at [172, 113] on link "Access Settings" at bounding box center [156, 114] width 51 height 8
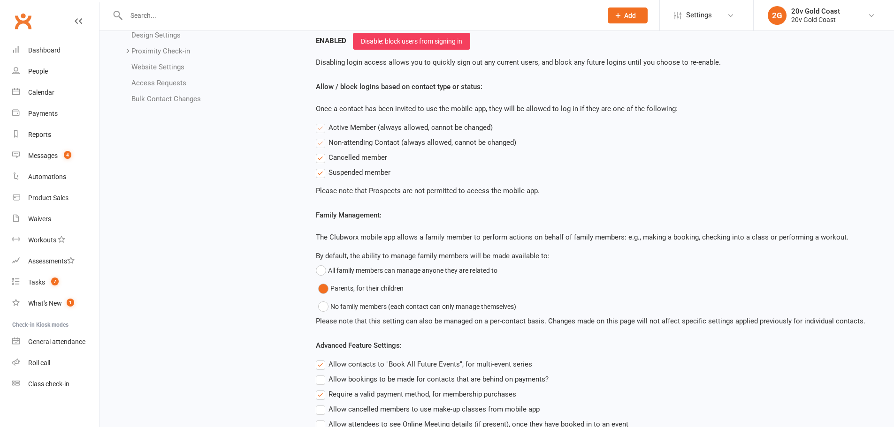
scroll to position [94, 0]
drag, startPoint x: 837, startPoint y: 26, endPoint x: 820, endPoint y: 29, distance: 17.1
click at [837, 26] on li "2G 20v Gold Coast 20v Gold Coast My profile My subscription Support & training …" at bounding box center [823, 15] width 141 height 30
click at [814, 20] on div "20v Gold Coast" at bounding box center [815, 19] width 49 height 8
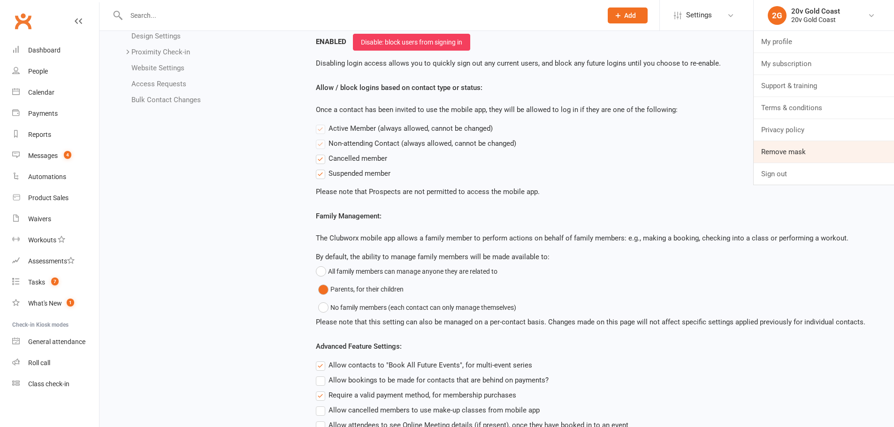
click at [808, 155] on link "Remove mask" at bounding box center [823, 152] width 140 height 22
